Goal: Task Accomplishment & Management: Use online tool/utility

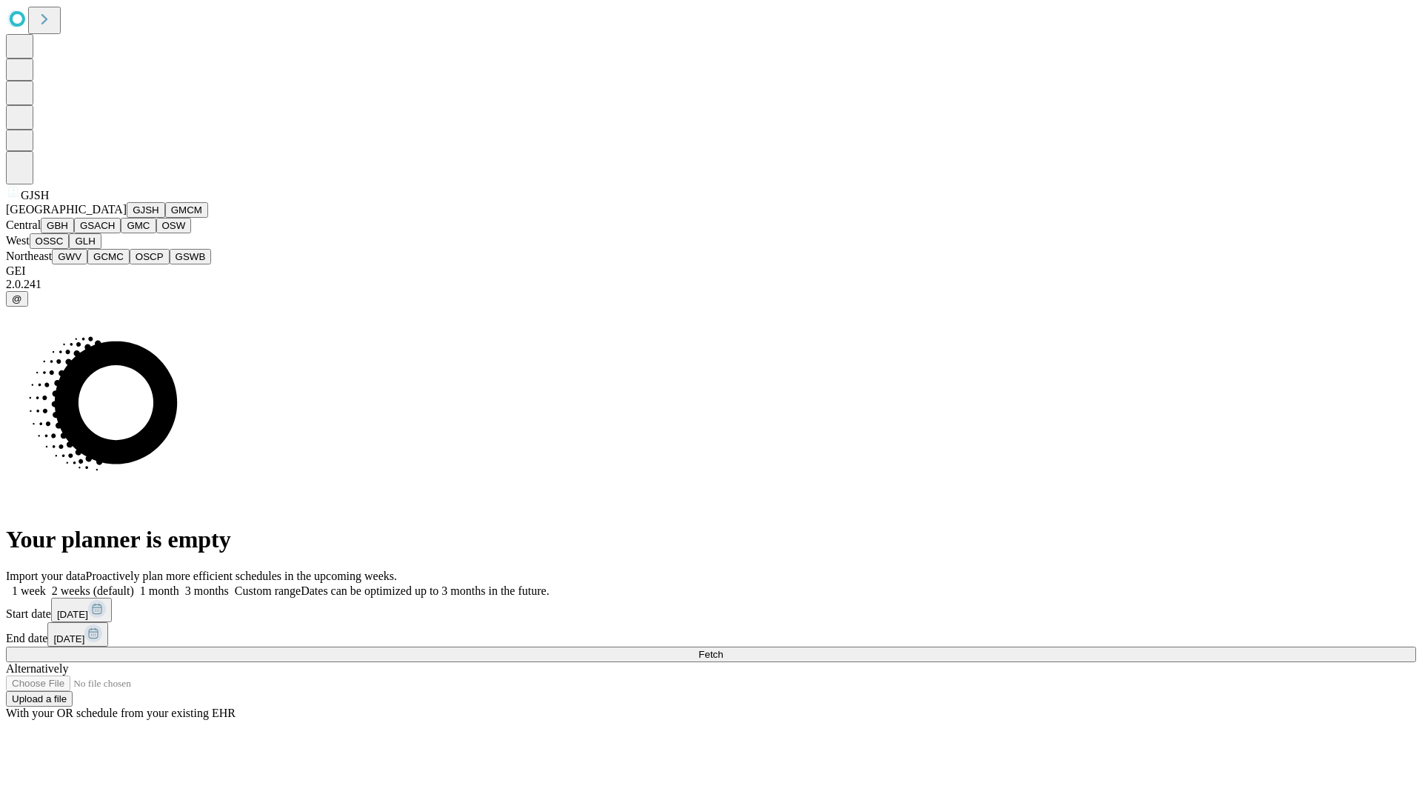
click at [127, 218] on button "GJSH" at bounding box center [146, 210] width 39 height 16
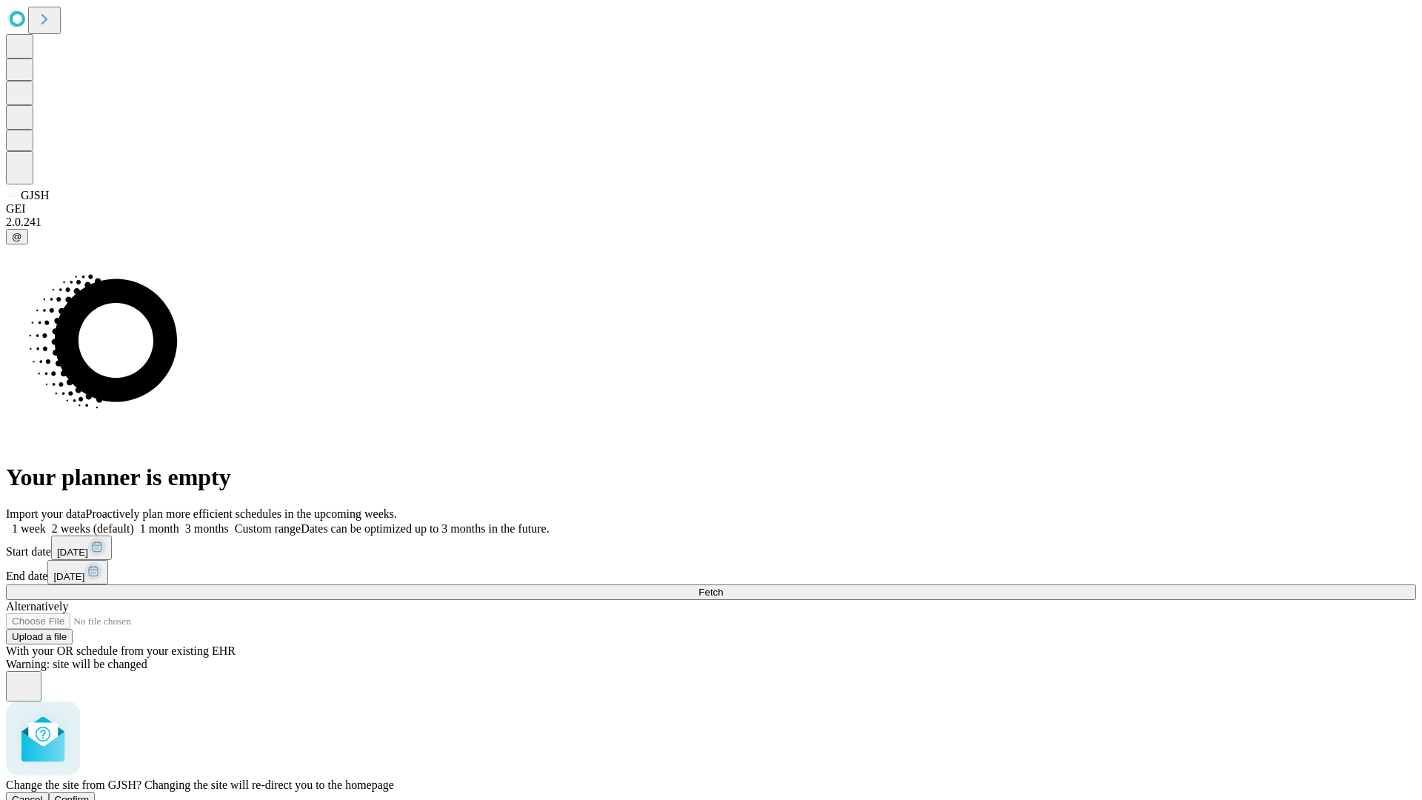
click at [90, 794] on span "Confirm" at bounding box center [72, 799] width 35 height 11
click at [134, 522] on label "2 weeks (default)" at bounding box center [90, 528] width 88 height 13
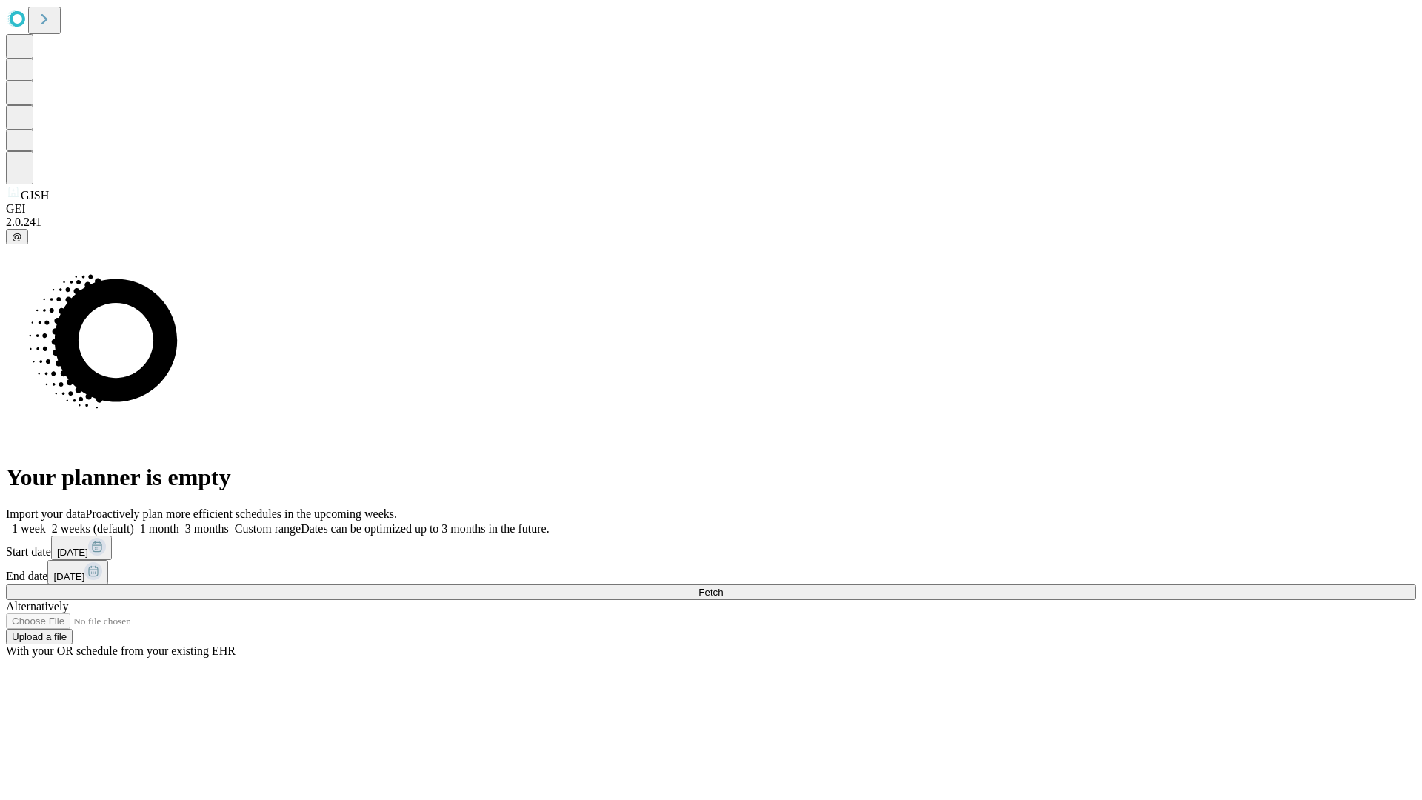
click at [723, 587] on span "Fetch" at bounding box center [710, 592] width 24 height 11
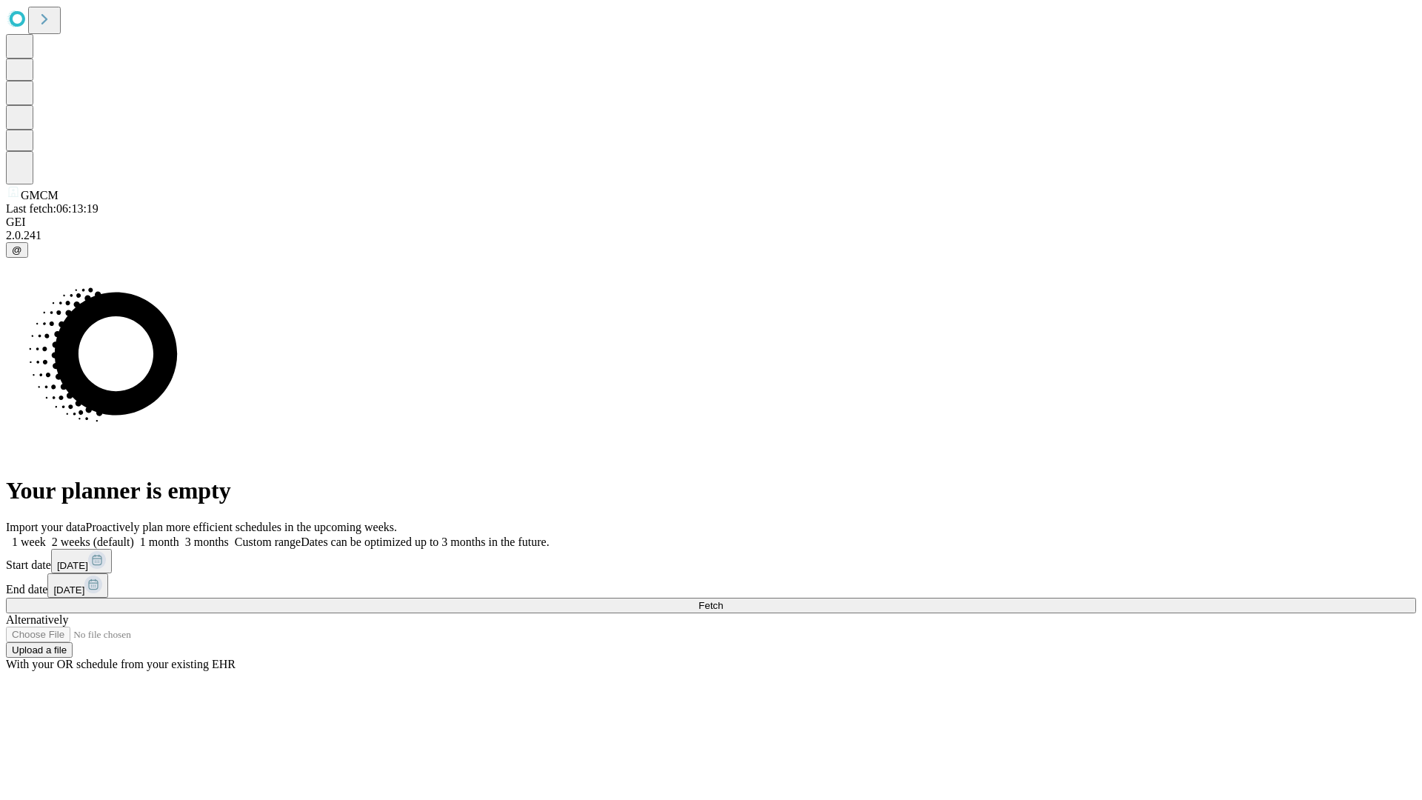
click at [134, 536] on label "2 weeks (default)" at bounding box center [90, 542] width 88 height 13
click at [723, 600] on span "Fetch" at bounding box center [710, 605] width 24 height 11
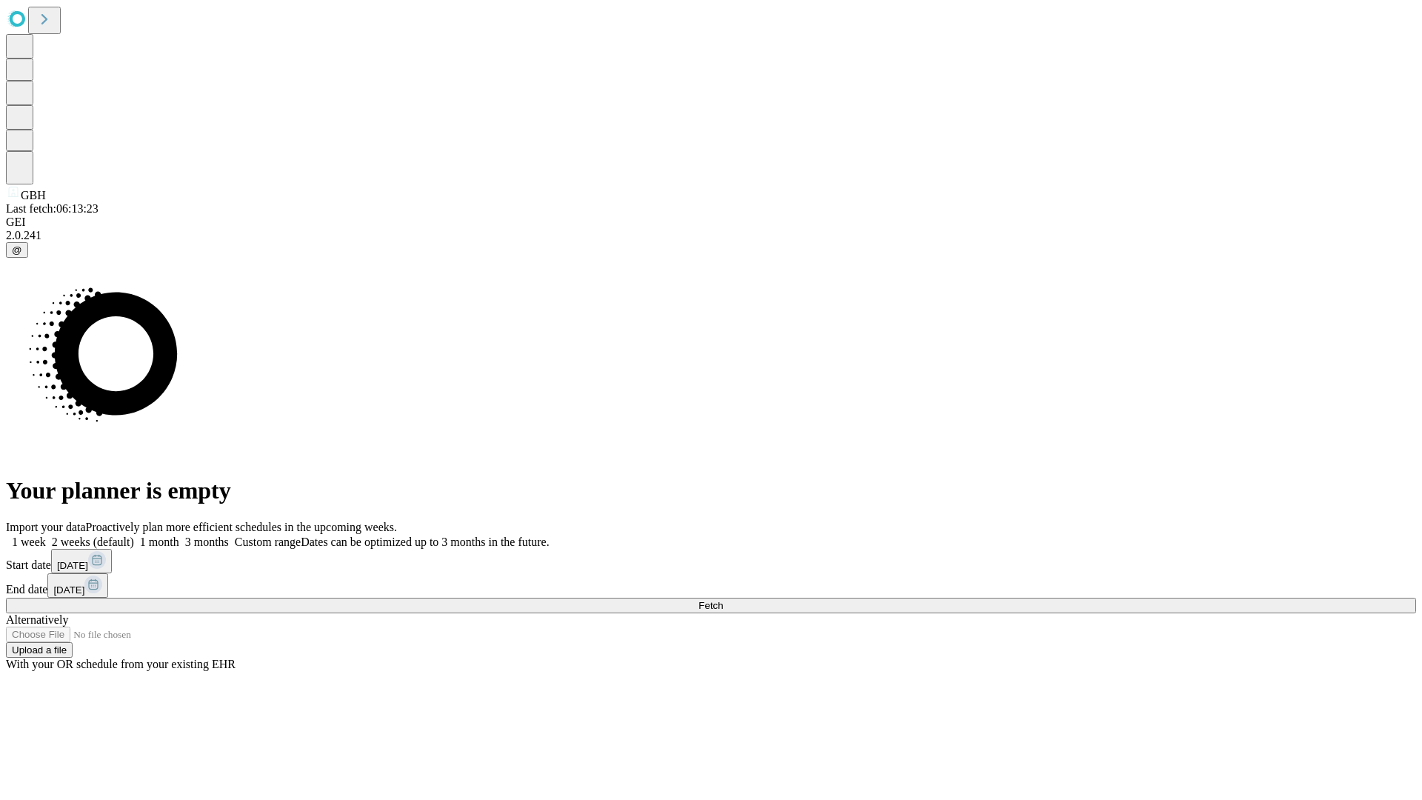
click at [134, 536] on label "2 weeks (default)" at bounding box center [90, 542] width 88 height 13
click at [723, 600] on span "Fetch" at bounding box center [710, 605] width 24 height 11
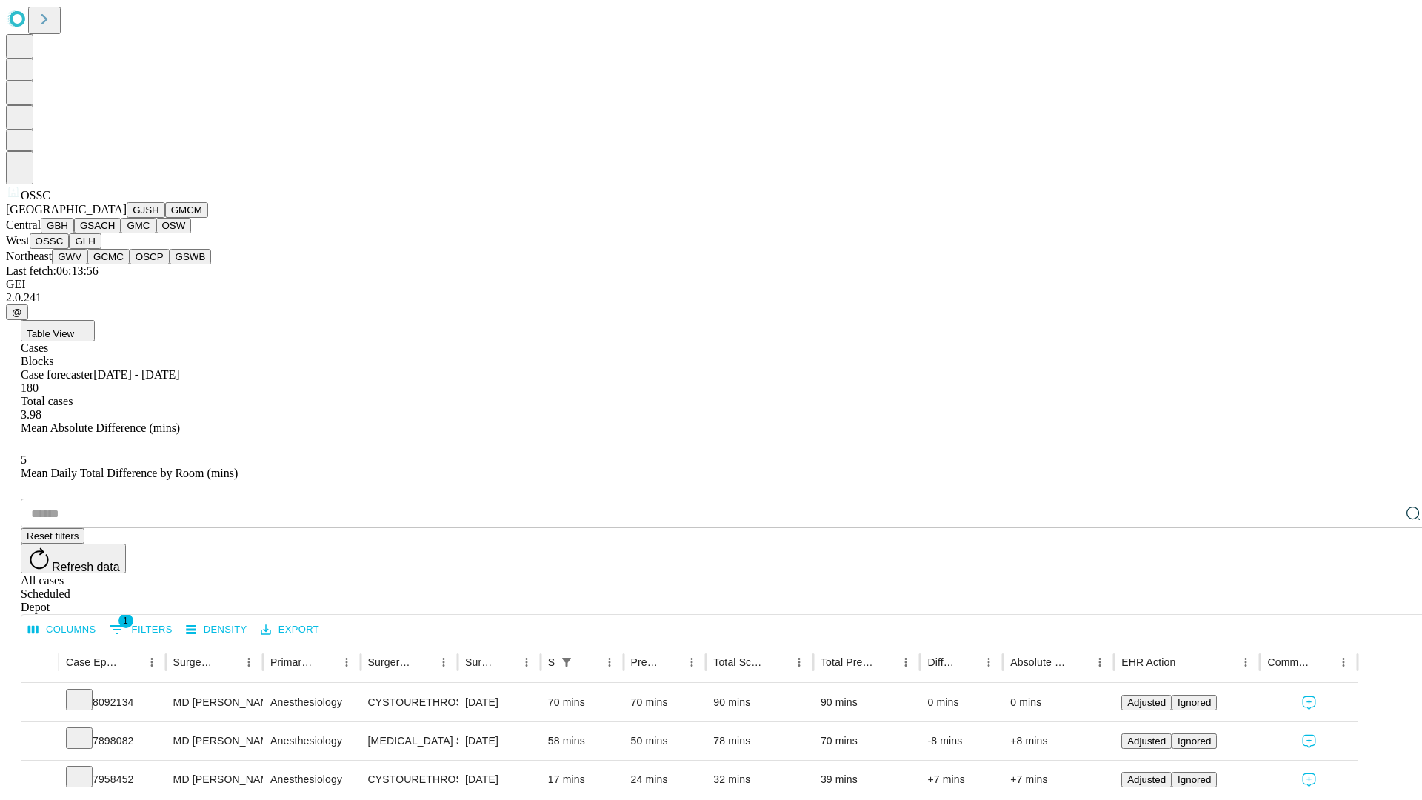
click at [101, 249] on button "GLH" at bounding box center [85, 241] width 32 height 16
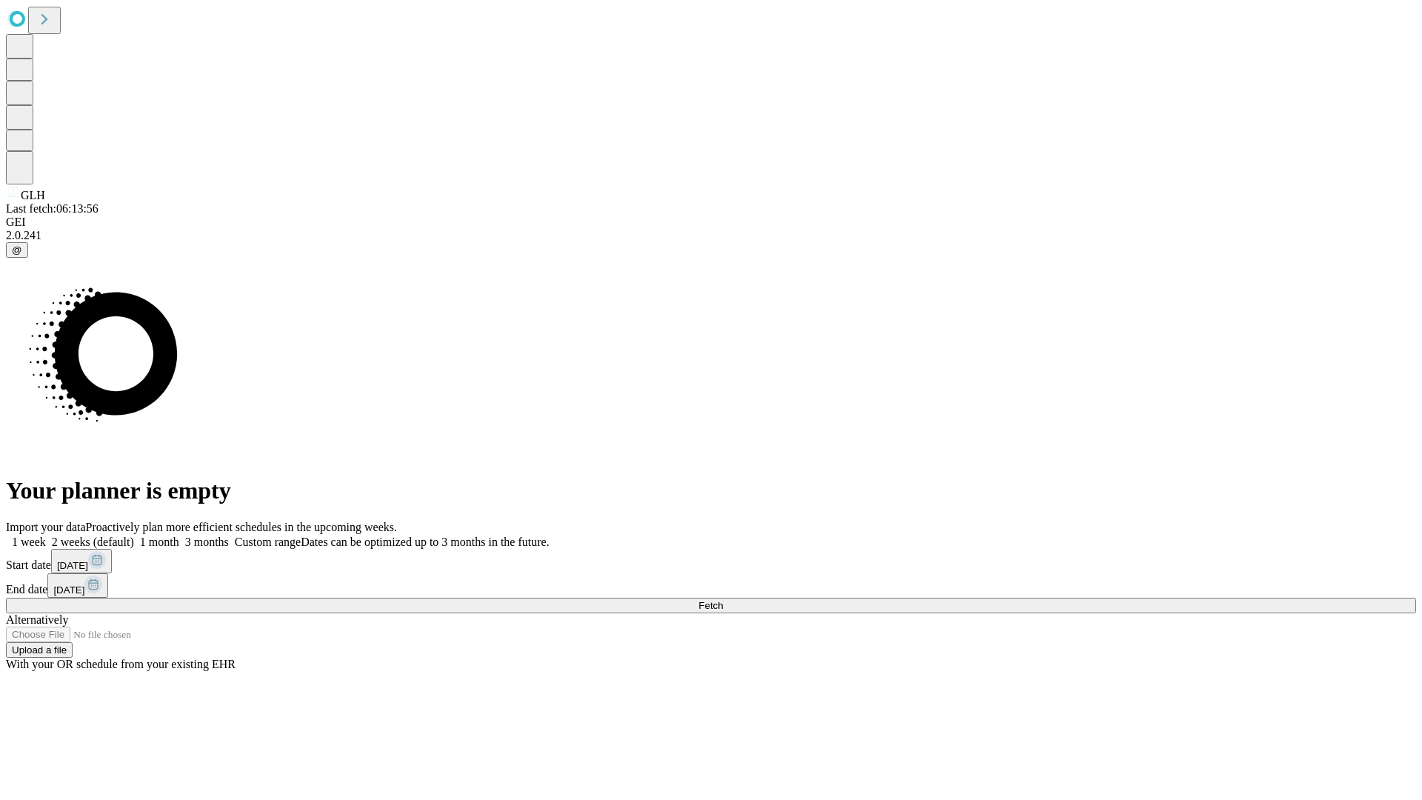
click at [134, 536] on label "2 weeks (default)" at bounding box center [90, 542] width 88 height 13
click at [723, 600] on span "Fetch" at bounding box center [710, 605] width 24 height 11
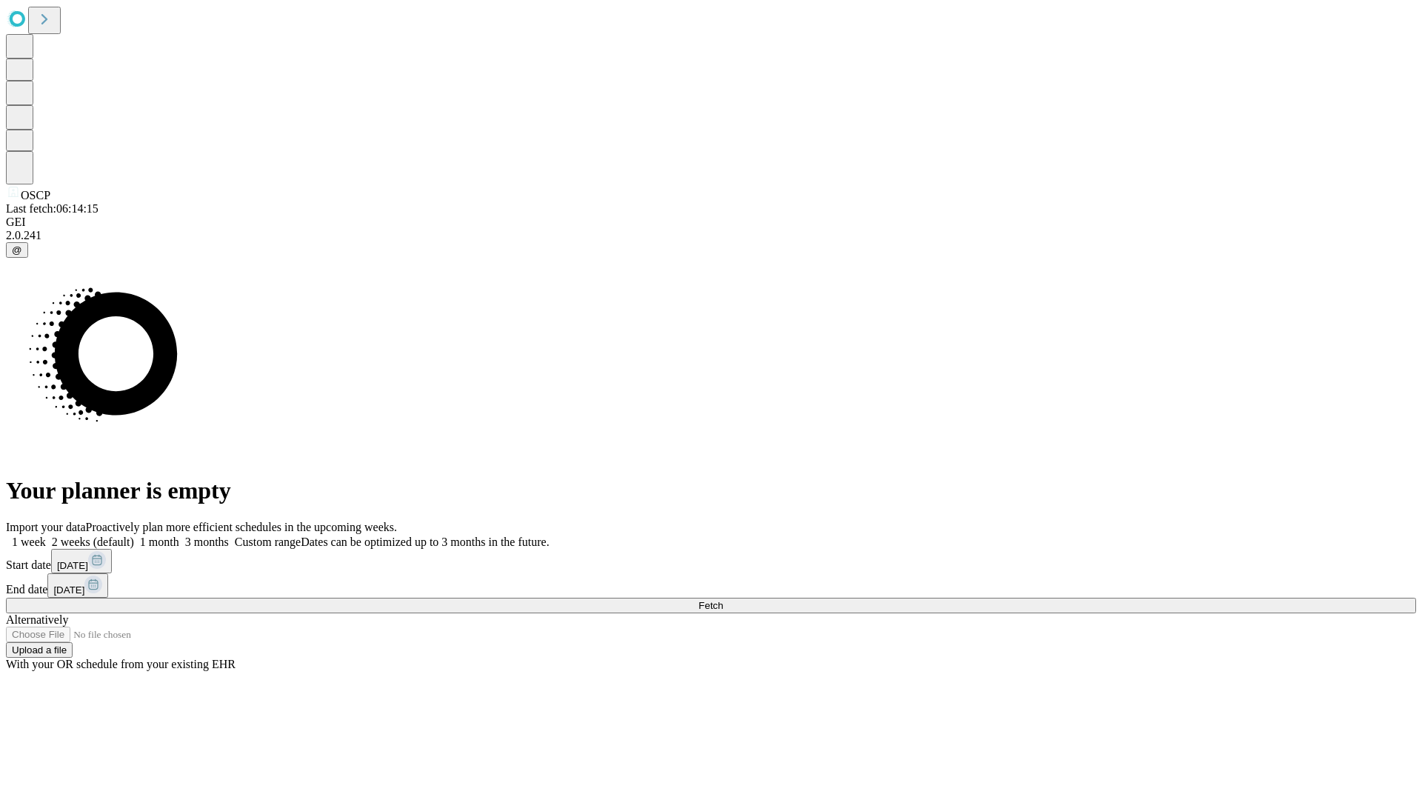
click at [134, 536] on label "2 weeks (default)" at bounding box center [90, 542] width 88 height 13
click at [723, 600] on span "Fetch" at bounding box center [710, 605] width 24 height 11
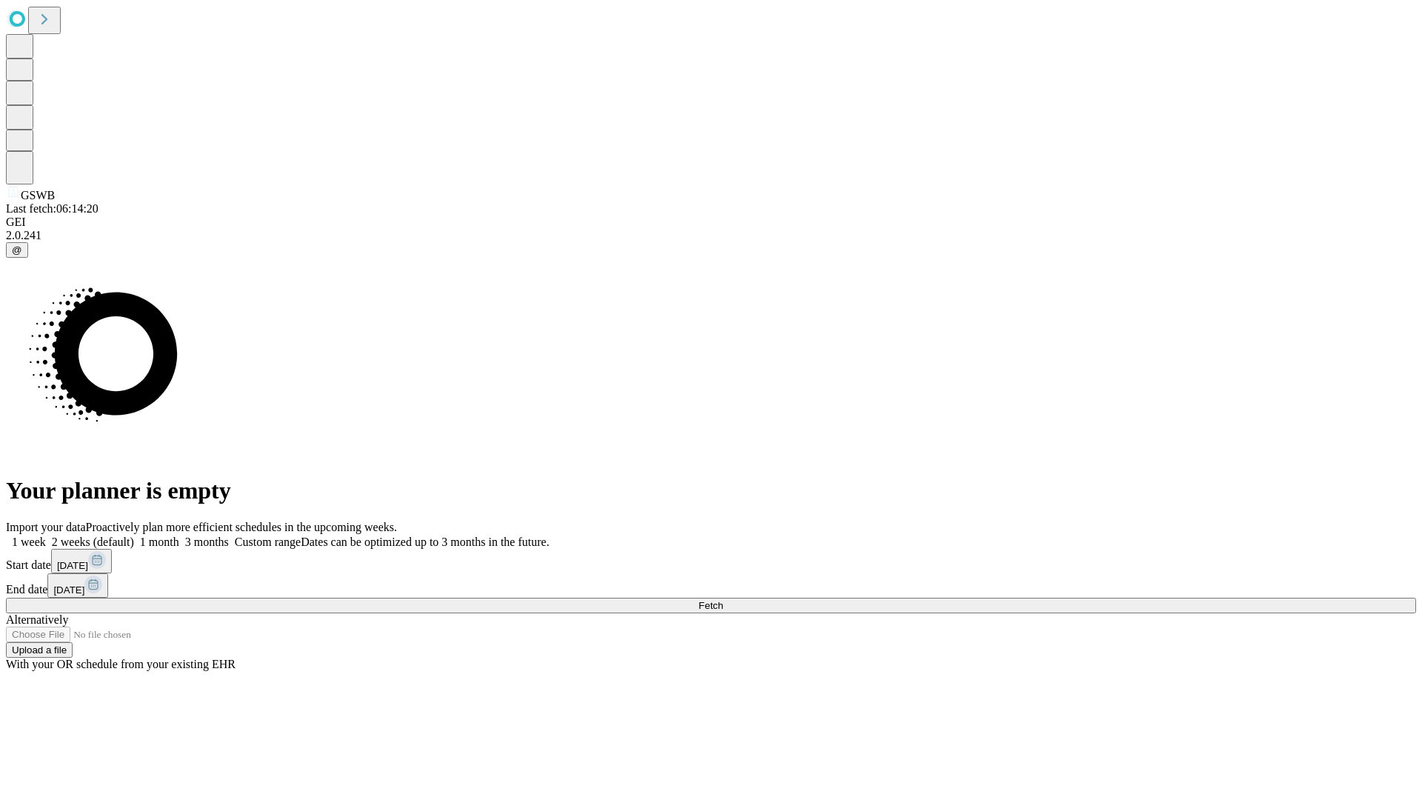
click at [134, 536] on label "2 weeks (default)" at bounding box center [90, 542] width 88 height 13
click at [723, 600] on span "Fetch" at bounding box center [710, 605] width 24 height 11
